Goal: Information Seeking & Learning: Find specific fact

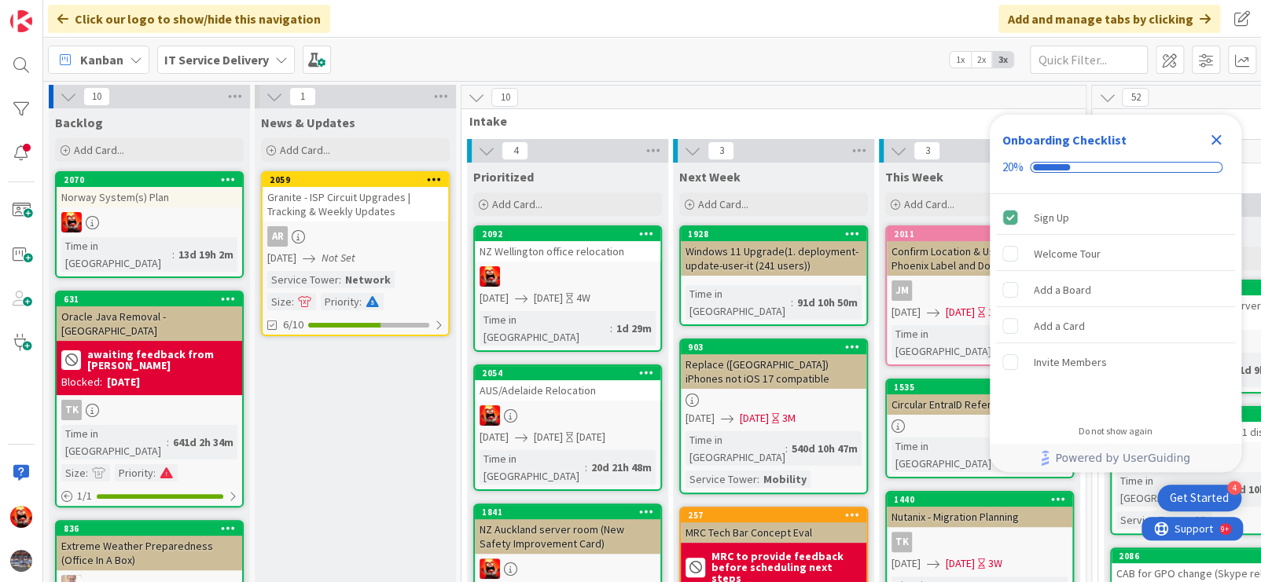
click at [1218, 138] on icon "Close Checklist" at bounding box center [1216, 140] width 10 height 10
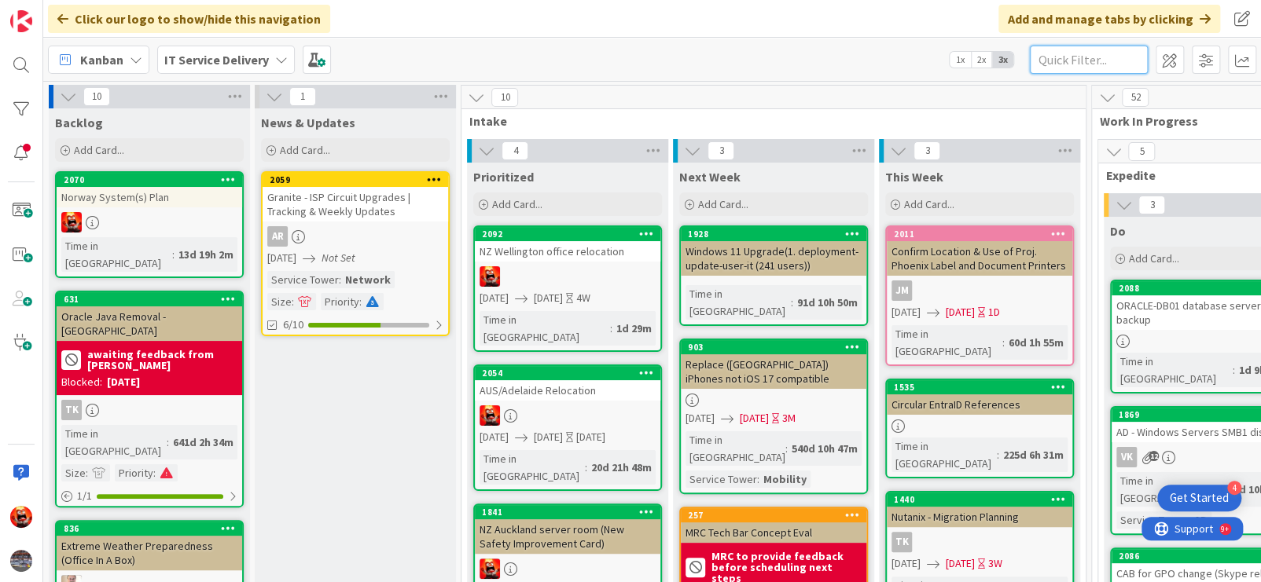
click at [1071, 68] on input "text" at bounding box center [1089, 60] width 118 height 28
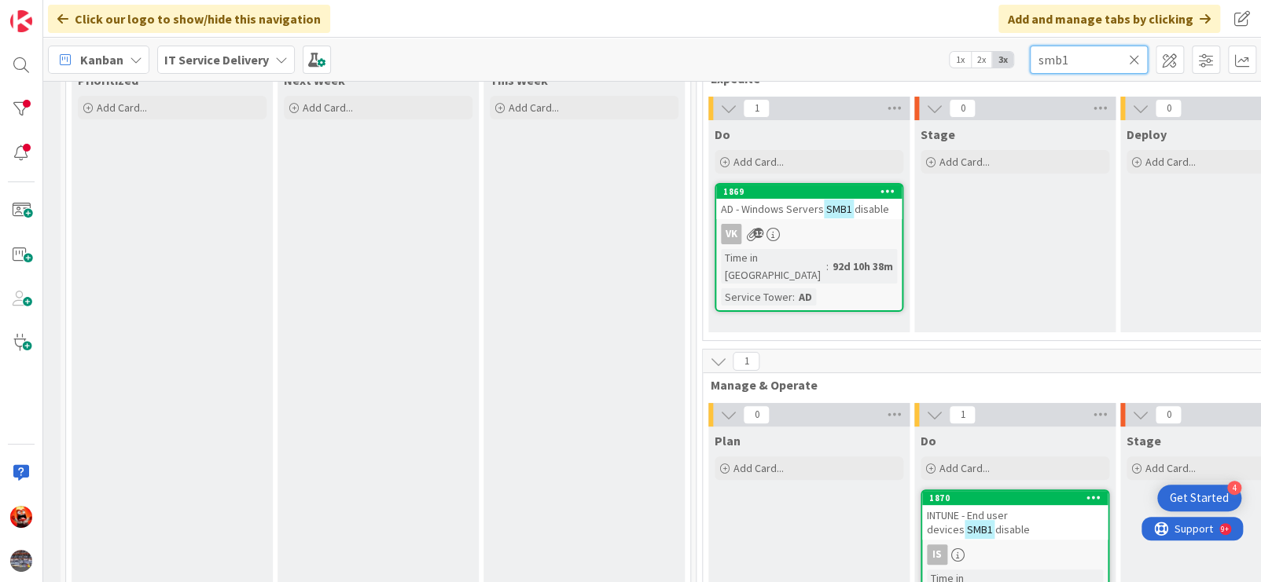
scroll to position [79, 395]
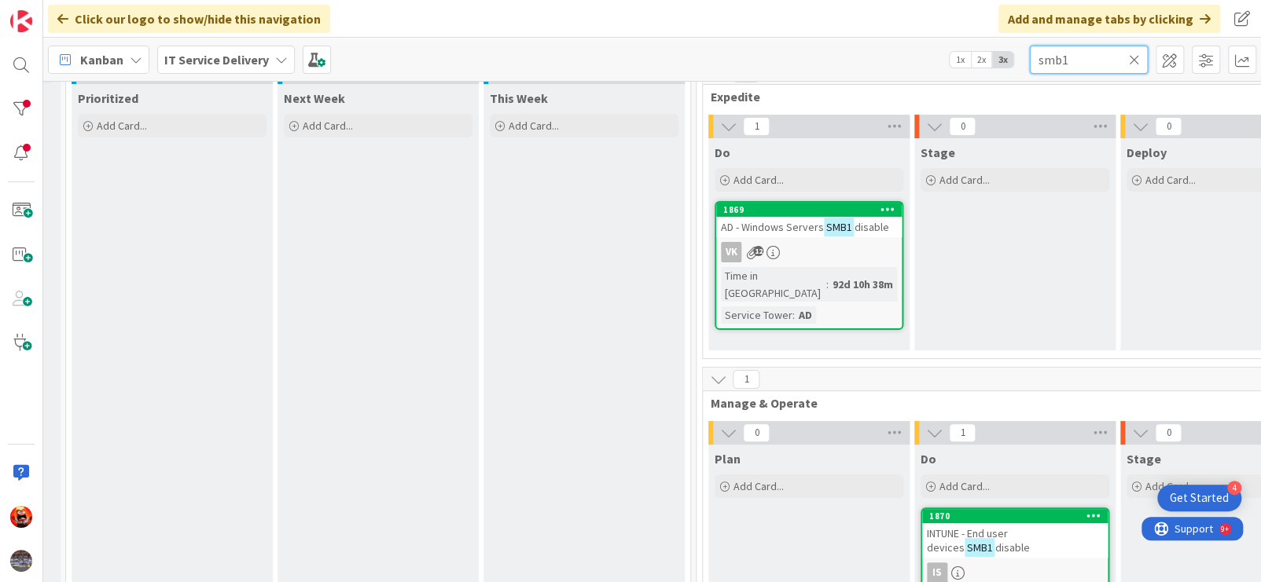
type input "smb1"
click at [847, 234] on mark "SMB1" at bounding box center [839, 227] width 30 height 18
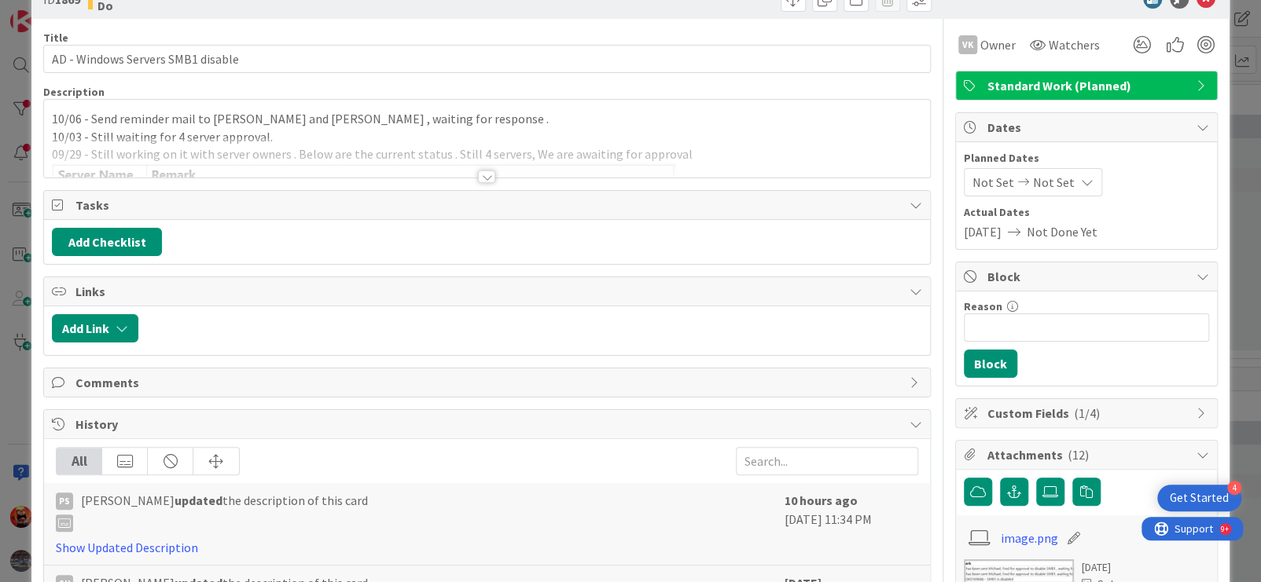
scroll to position [79, 0]
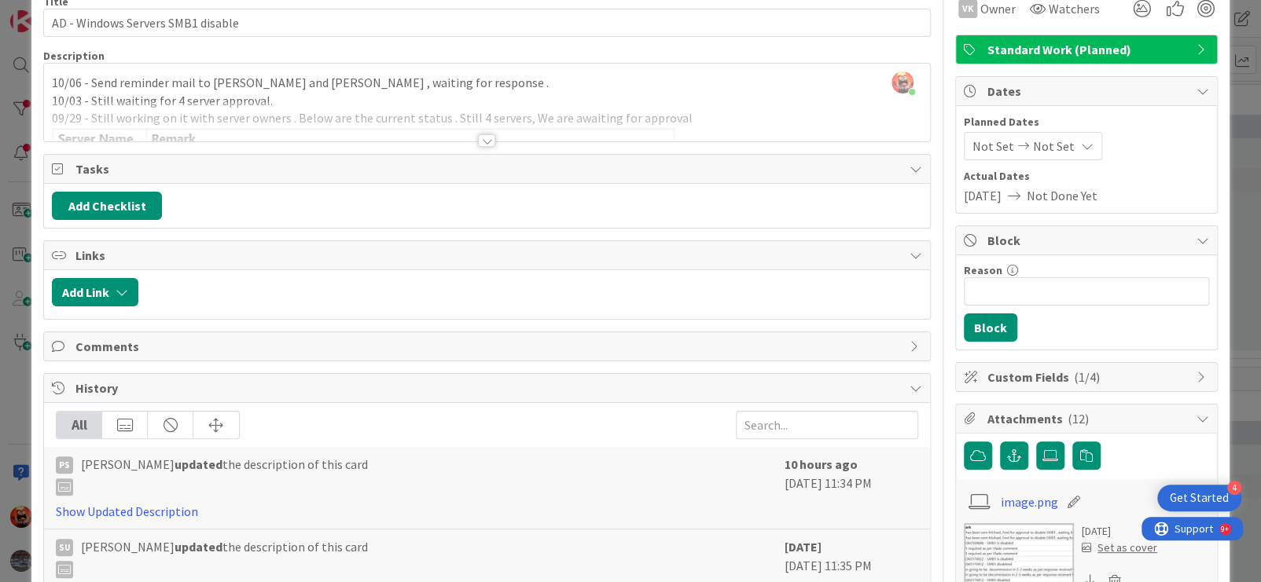
click at [478, 141] on div at bounding box center [486, 140] width 17 height 13
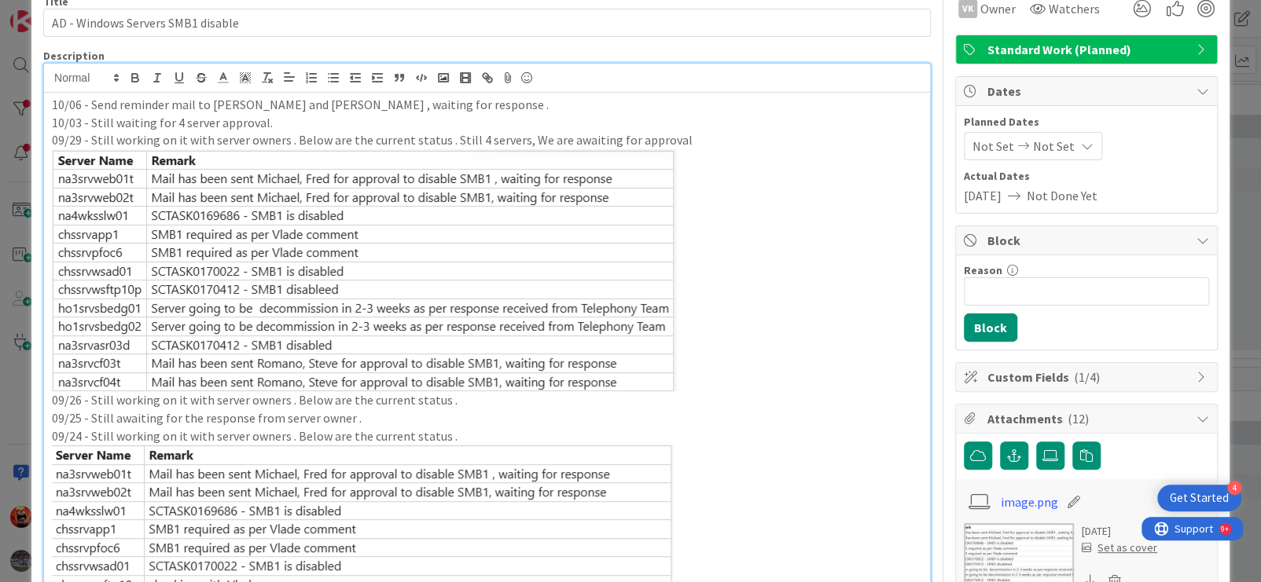
scroll to position [0, 0]
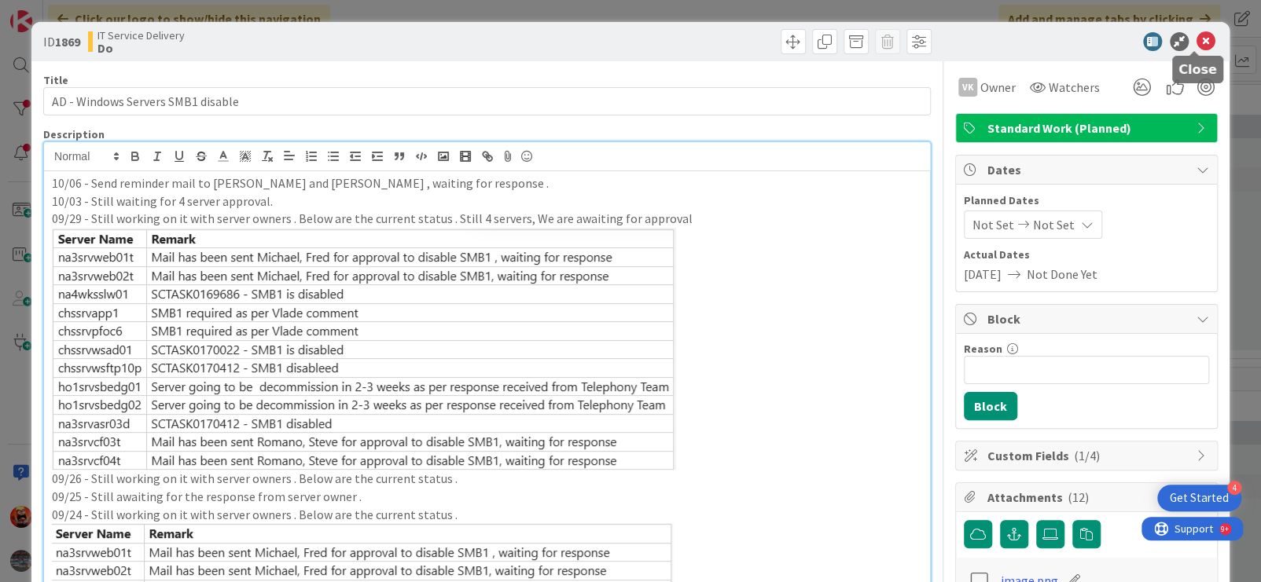
click at [1196, 39] on icon at bounding box center [1205, 41] width 19 height 19
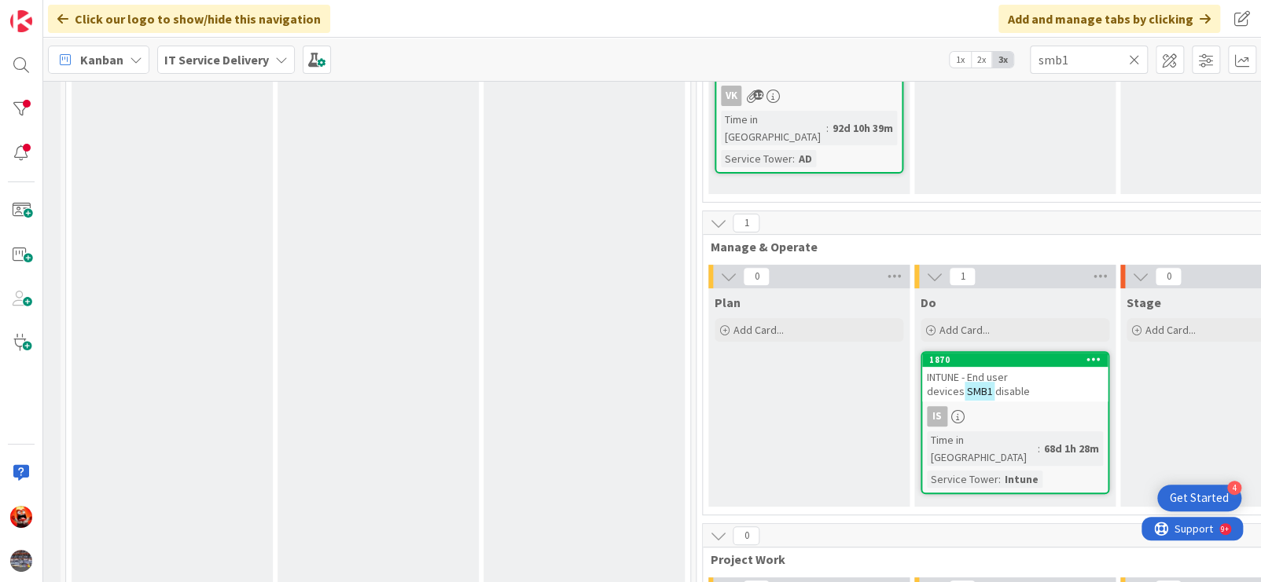
click at [1012, 389] on div "INTUNE - End user devices SMB1 disable" at bounding box center [1015, 384] width 186 height 35
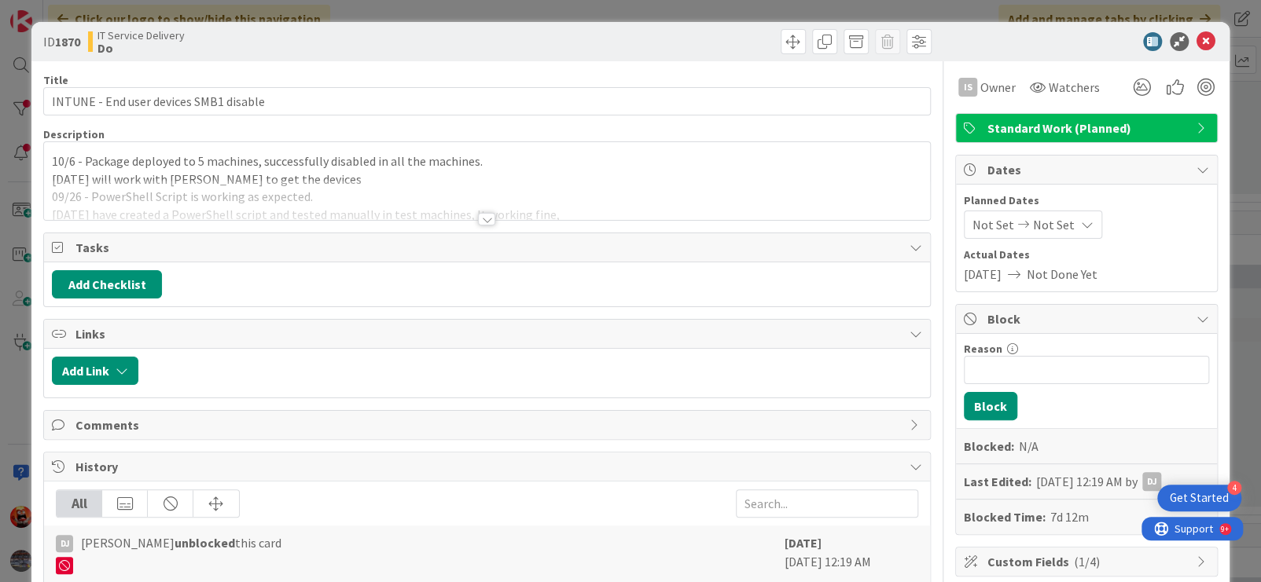
click at [478, 222] on div at bounding box center [486, 219] width 17 height 13
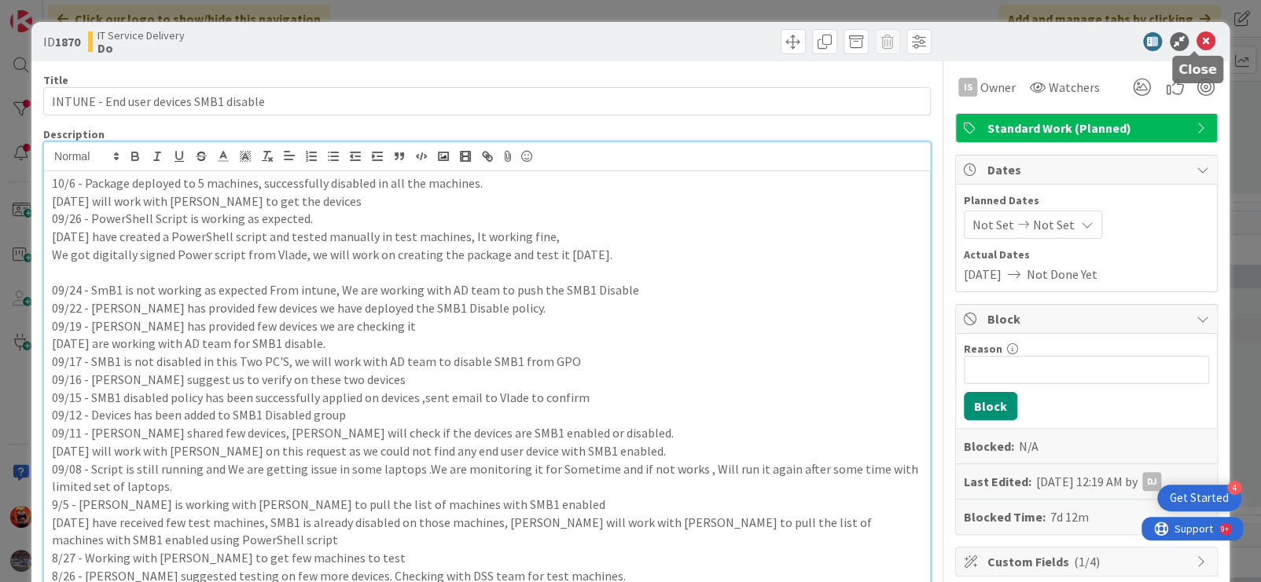
click at [1196, 40] on icon at bounding box center [1205, 41] width 19 height 19
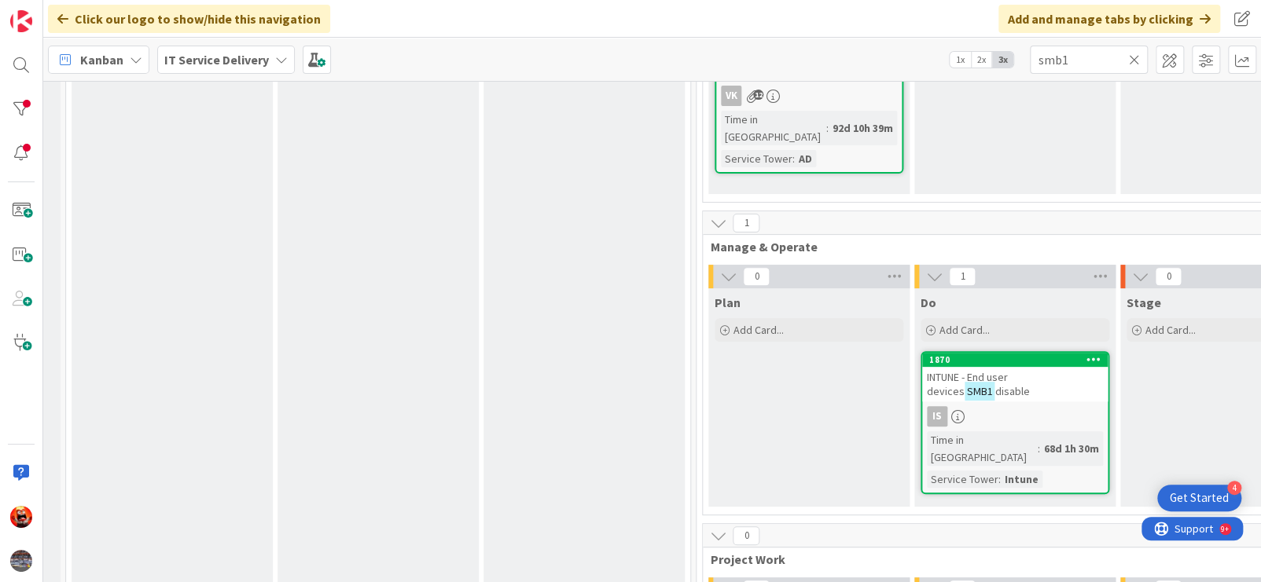
click at [980, 377] on span "INTUNE - End user devices" at bounding box center [967, 384] width 81 height 28
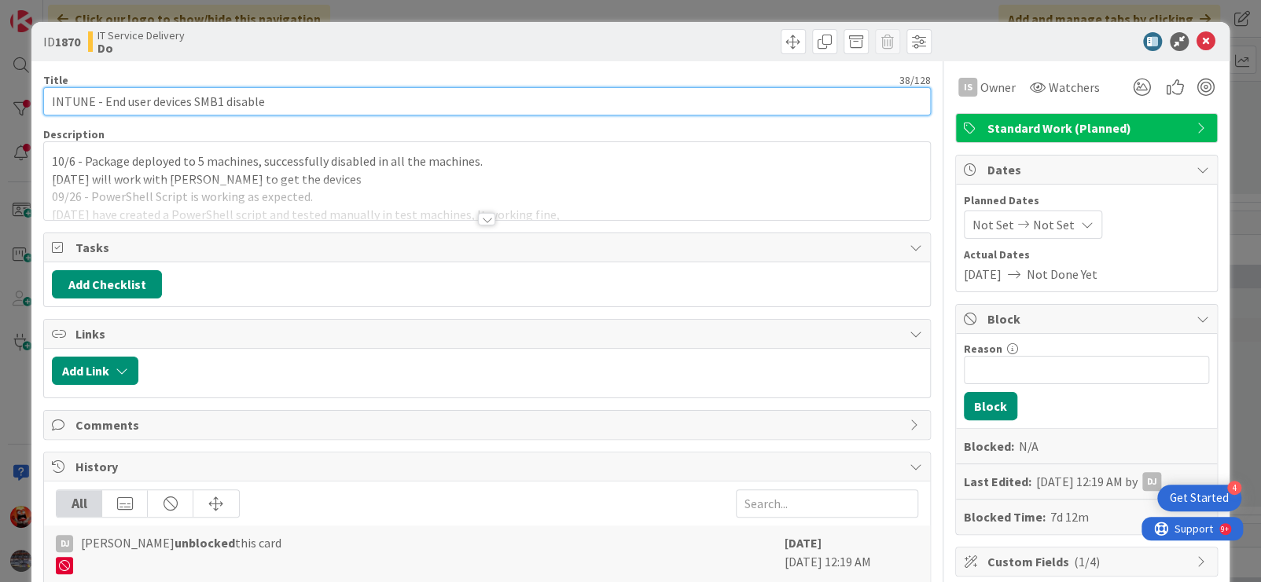
drag, startPoint x: 329, startPoint y: 101, endPoint x: 12, endPoint y: 84, distance: 318.0
click at [13, 88] on div "ID 1870 IT Service Delivery Do Title 38 / 128 INTUNE - End user devices SMB1 di…" at bounding box center [630, 291] width 1261 height 582
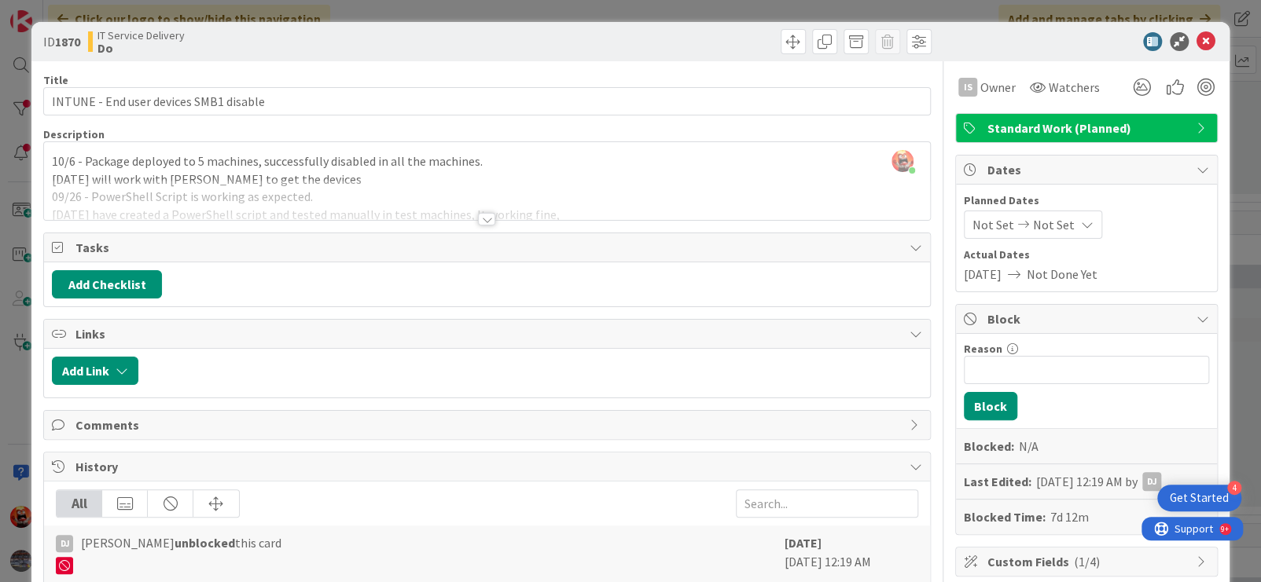
click at [482, 219] on div at bounding box center [486, 219] width 17 height 13
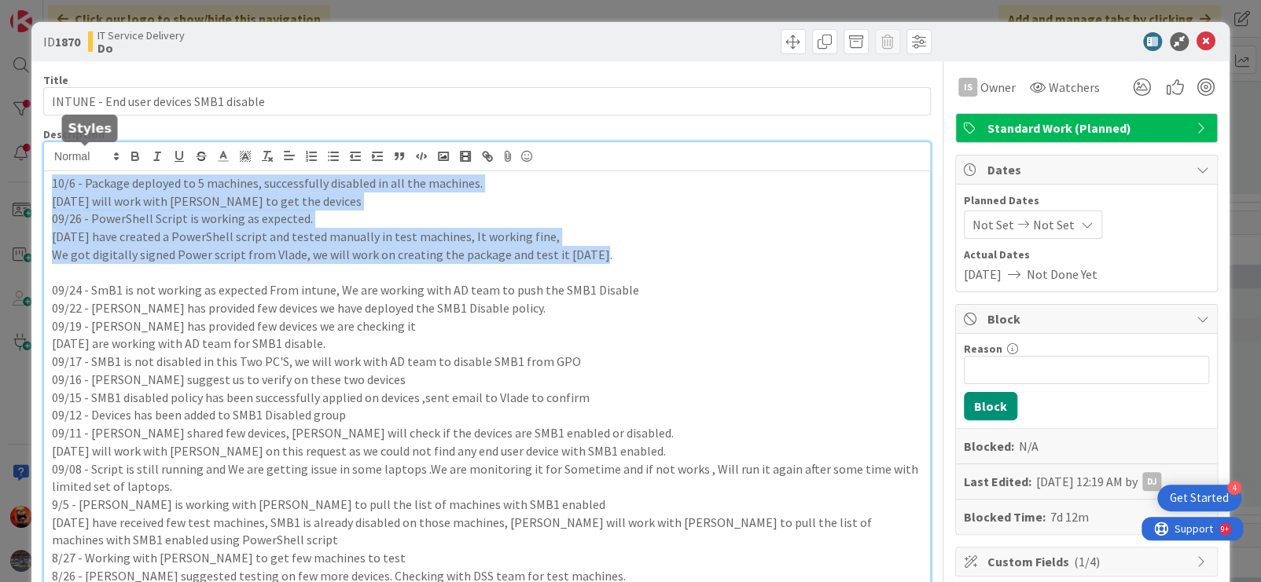
drag, startPoint x: 417, startPoint y: 237, endPoint x: 24, endPoint y: 171, distance: 398.6
click at [24, 171] on div "ID 1870 IT Service Delivery Do Title 38 / 128 INTUNE - End user devices SMB1 di…" at bounding box center [630, 291] width 1261 height 582
copy div "10/6 - Package deployed to 5 machines, successfully disabled in all the machine…"
